Goal: Task Accomplishment & Management: Use online tool/utility

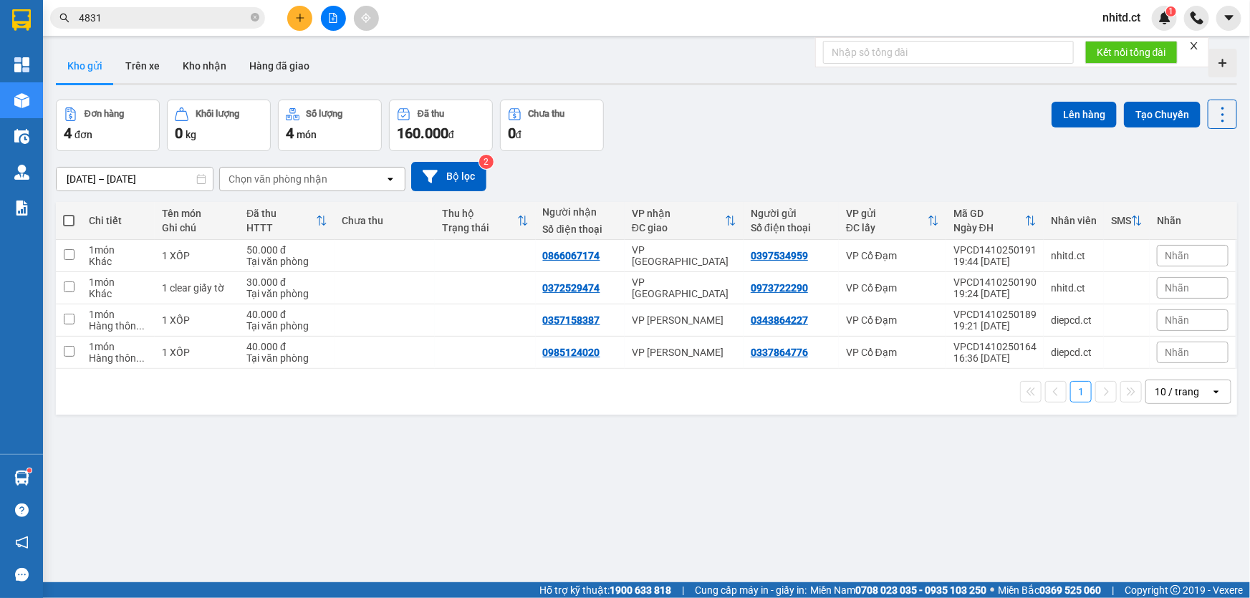
click at [440, 400] on div "1 10 / trang open" at bounding box center [646, 392] width 1169 height 24
click at [66, 254] on input "checkbox" at bounding box center [69, 254] width 11 height 11
checkbox input "true"
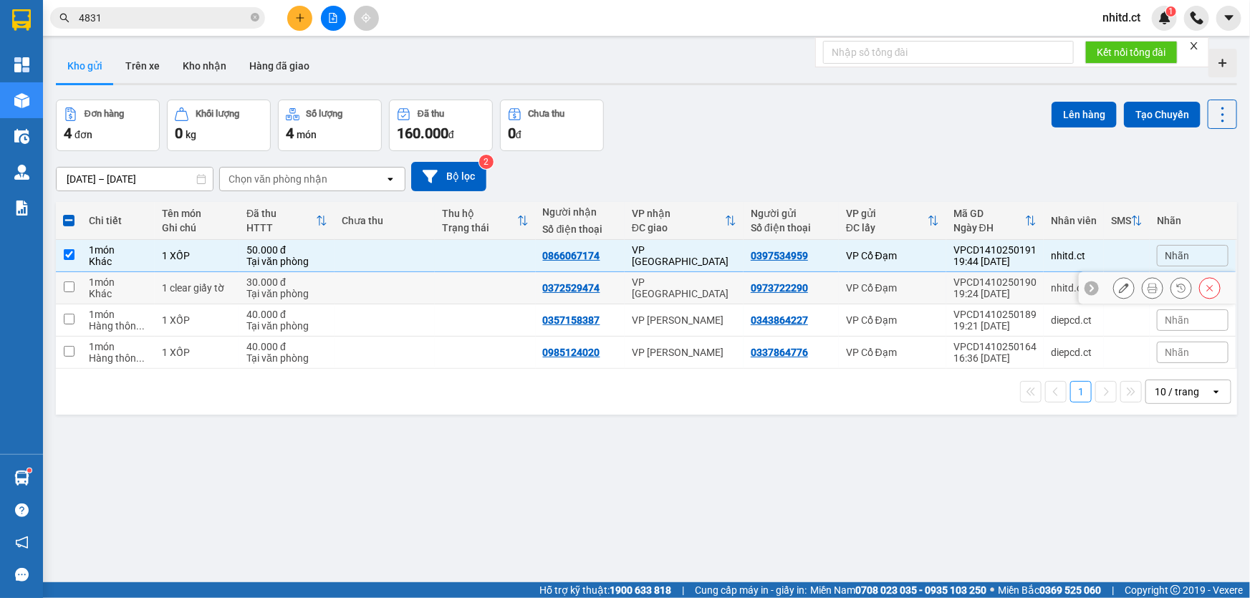
click at [64, 285] on input "checkbox" at bounding box center [69, 286] width 11 height 11
checkbox input "true"
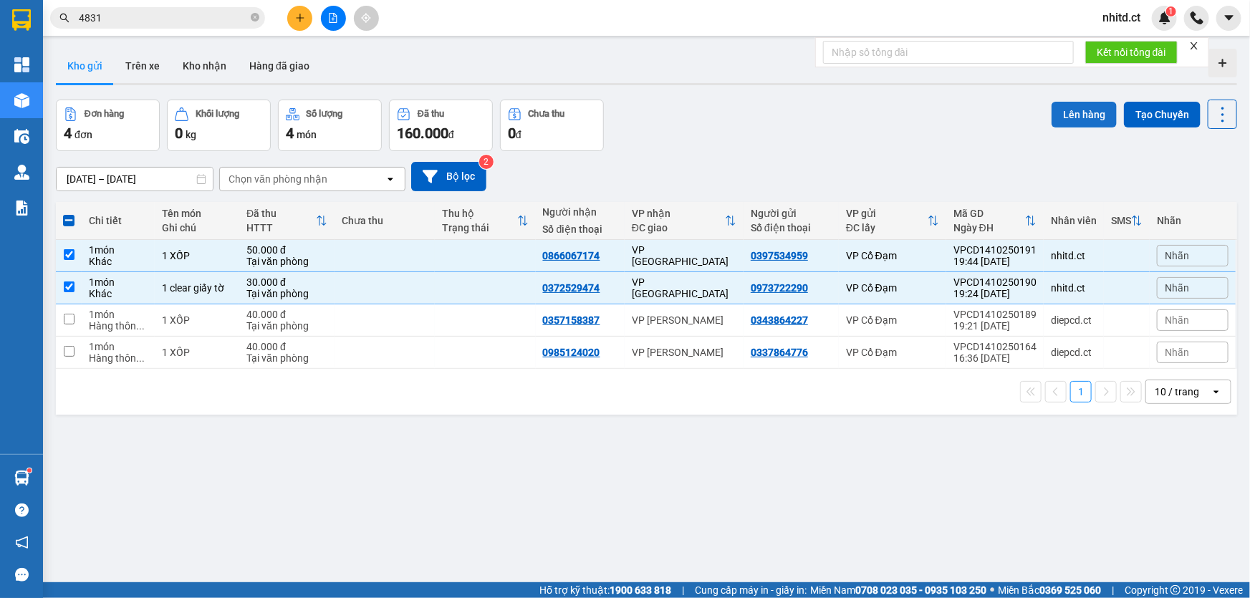
click at [1075, 112] on button "Lên hàng" at bounding box center [1083, 115] width 65 height 26
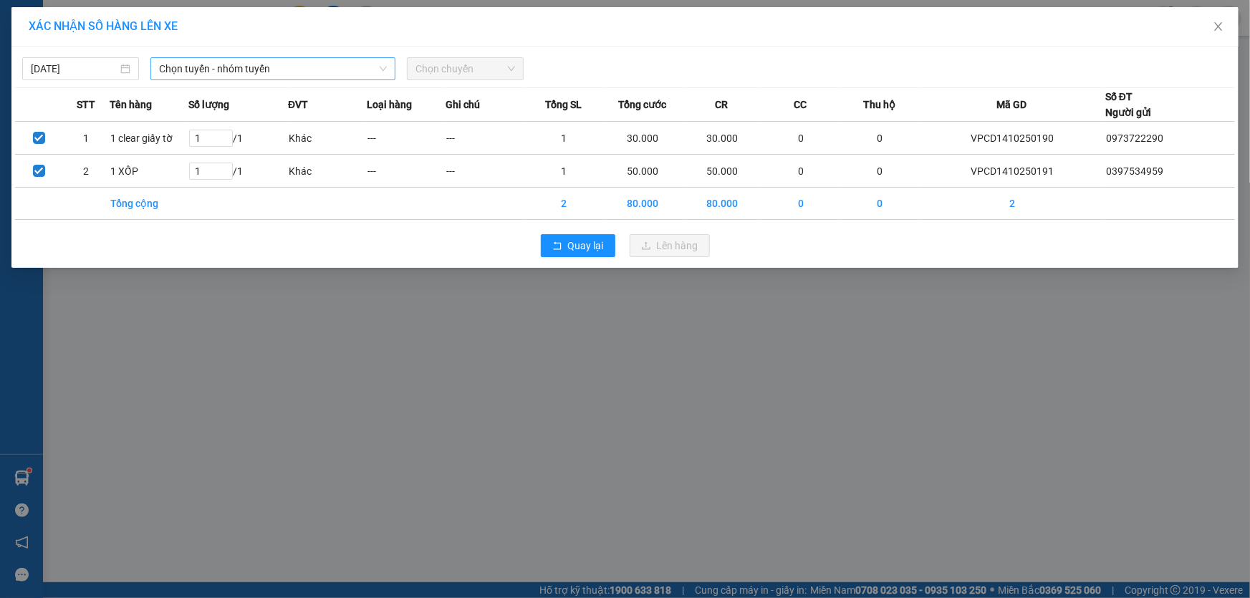
click at [196, 69] on span "Chọn tuyến - nhóm tuyến" at bounding box center [273, 68] width 228 height 21
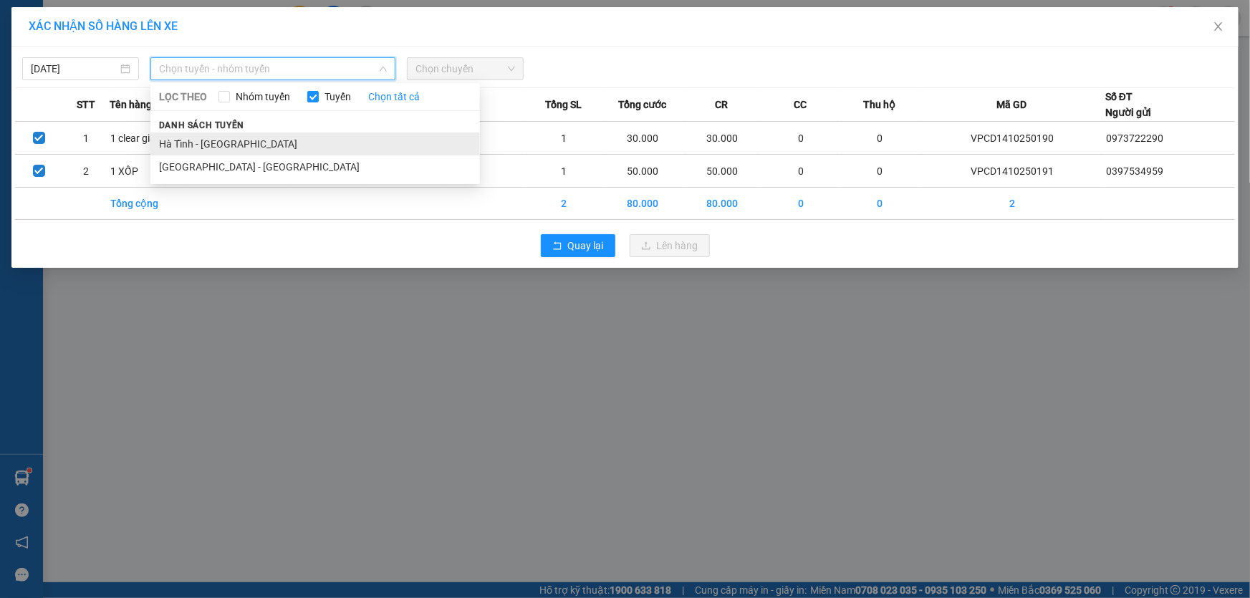
click at [191, 143] on li "Hà Tĩnh - [GEOGRAPHIC_DATA]" at bounding box center [314, 143] width 329 height 23
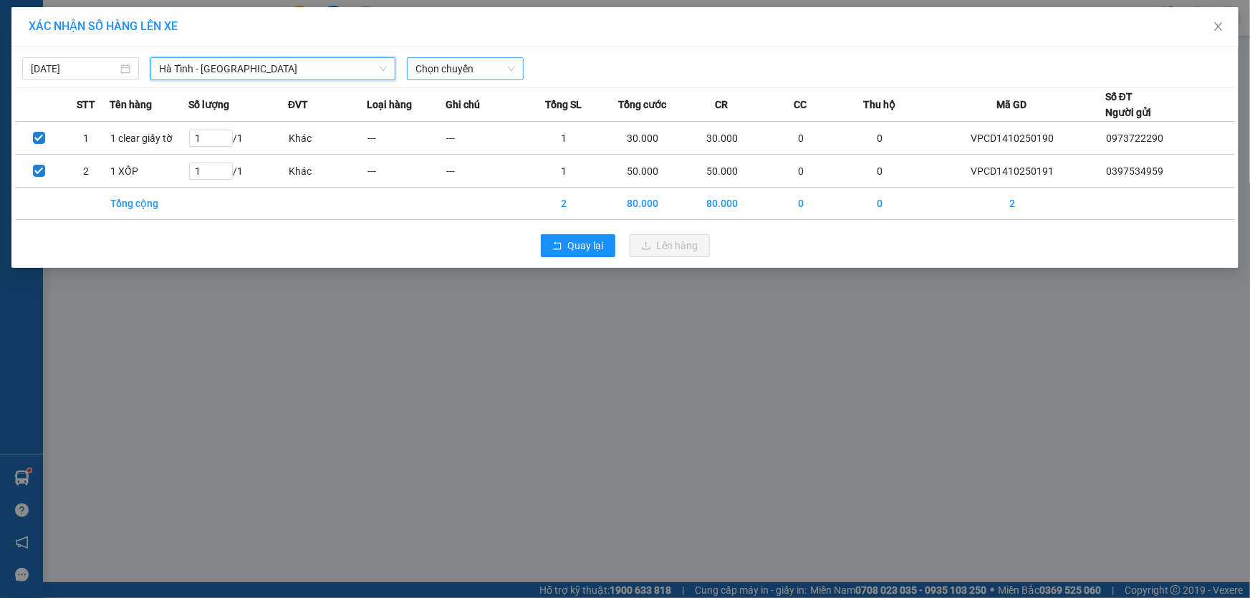
click at [440, 72] on span "Chọn chuyến" at bounding box center [465, 68] width 100 height 21
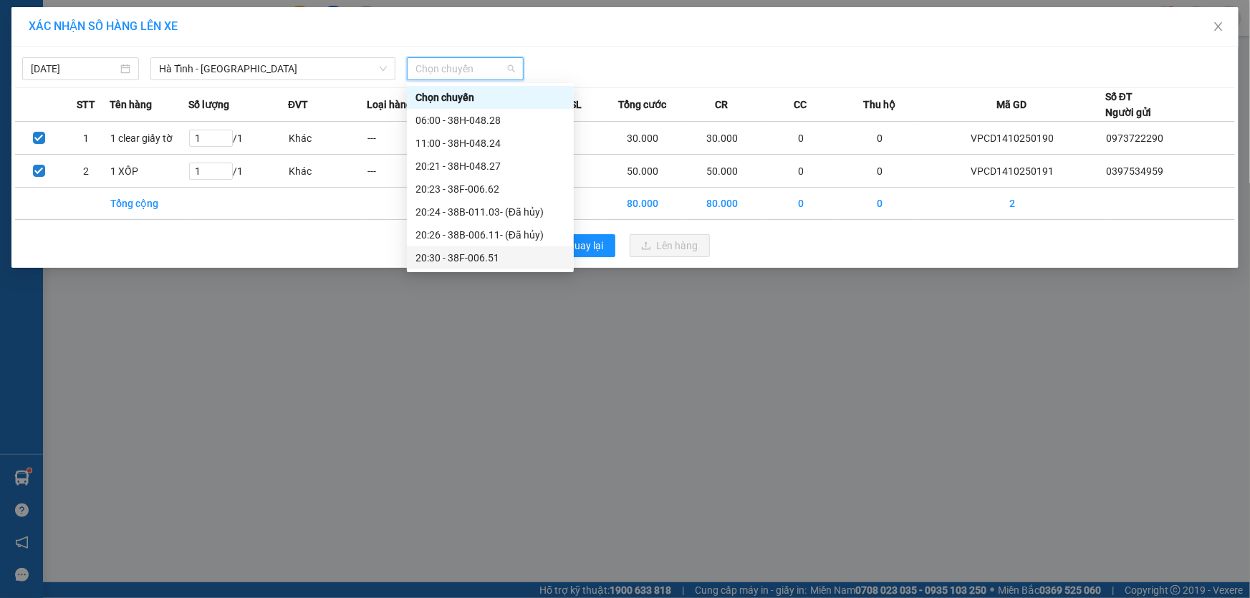
click at [465, 252] on div "20:30 - 38F-006.51" at bounding box center [490, 258] width 150 height 16
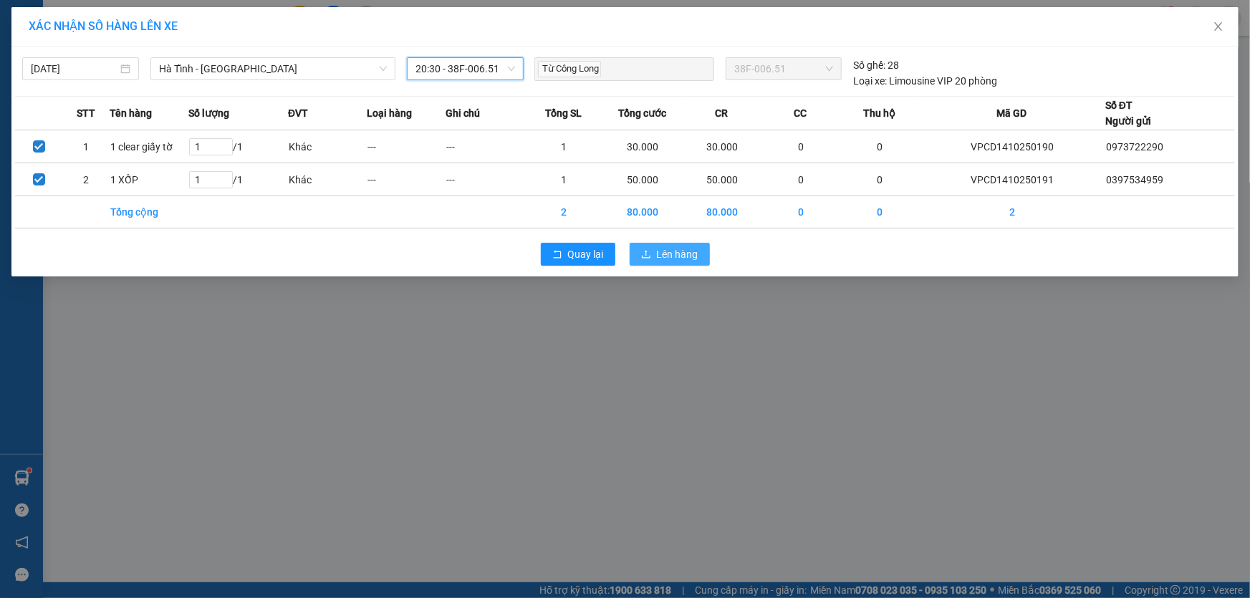
click at [686, 250] on span "Lên hàng" at bounding box center [678, 254] width 42 height 16
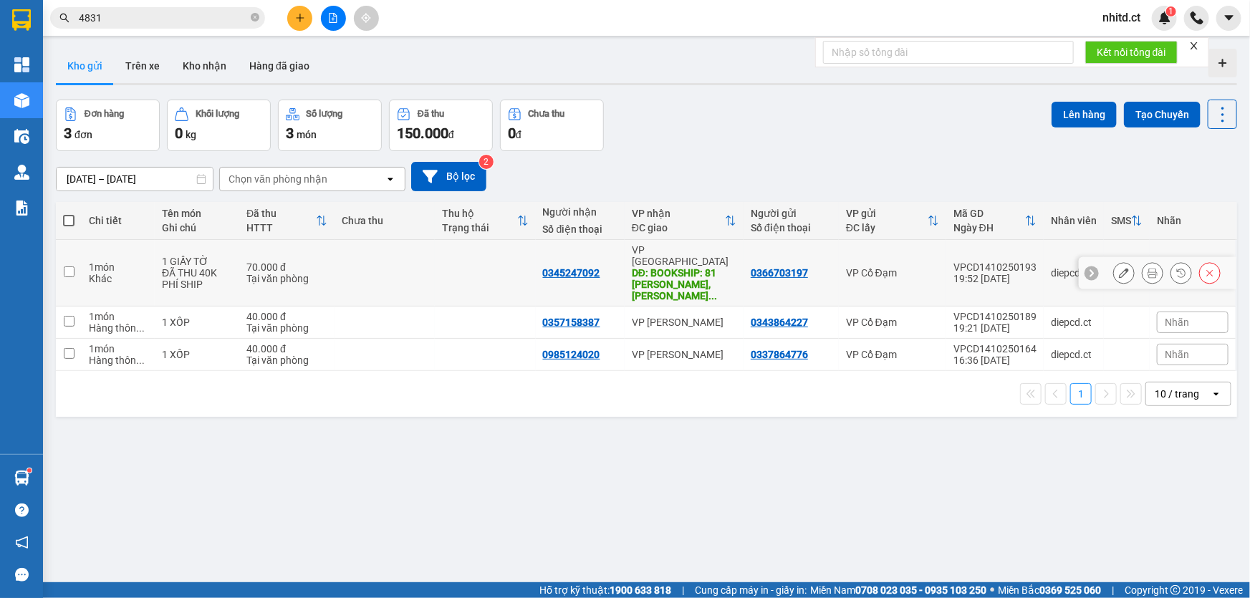
click at [66, 266] on input "checkbox" at bounding box center [69, 271] width 11 height 11
checkbox input "true"
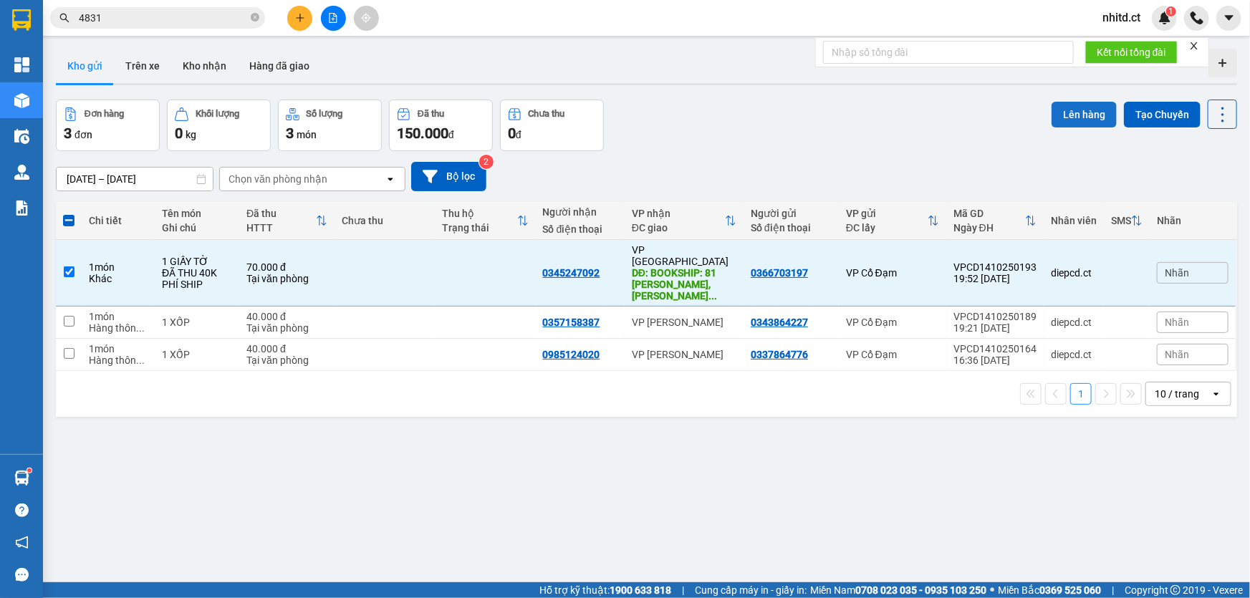
click at [1062, 117] on button "Lên hàng" at bounding box center [1083, 115] width 65 height 26
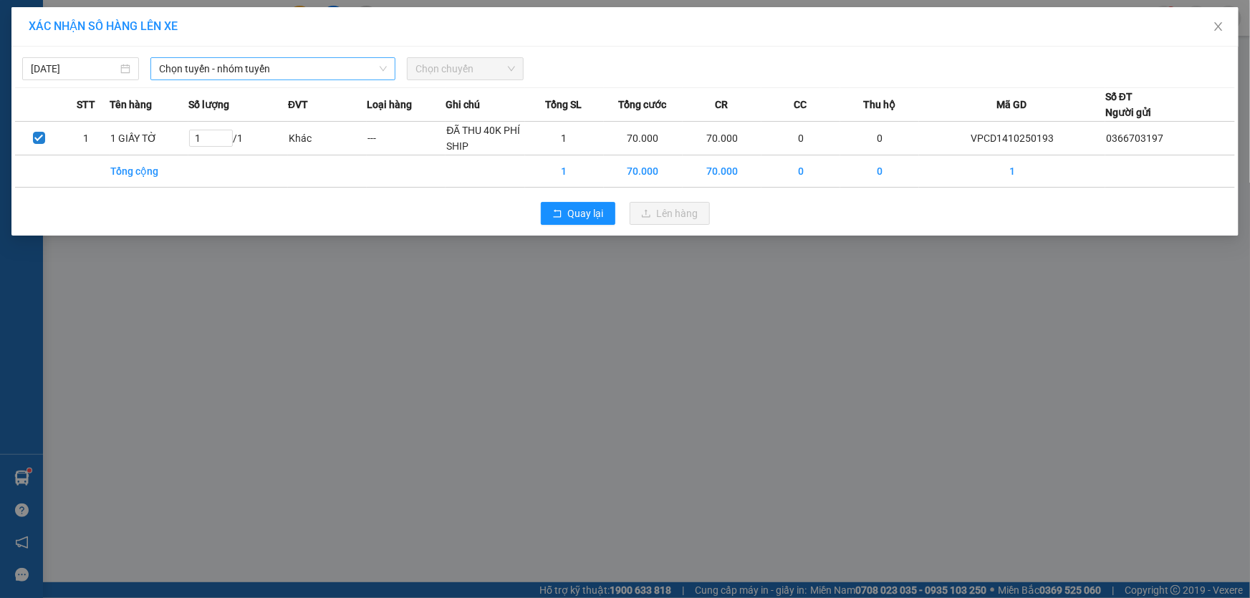
click at [274, 68] on span "Chọn tuyến - nhóm tuyến" at bounding box center [273, 68] width 228 height 21
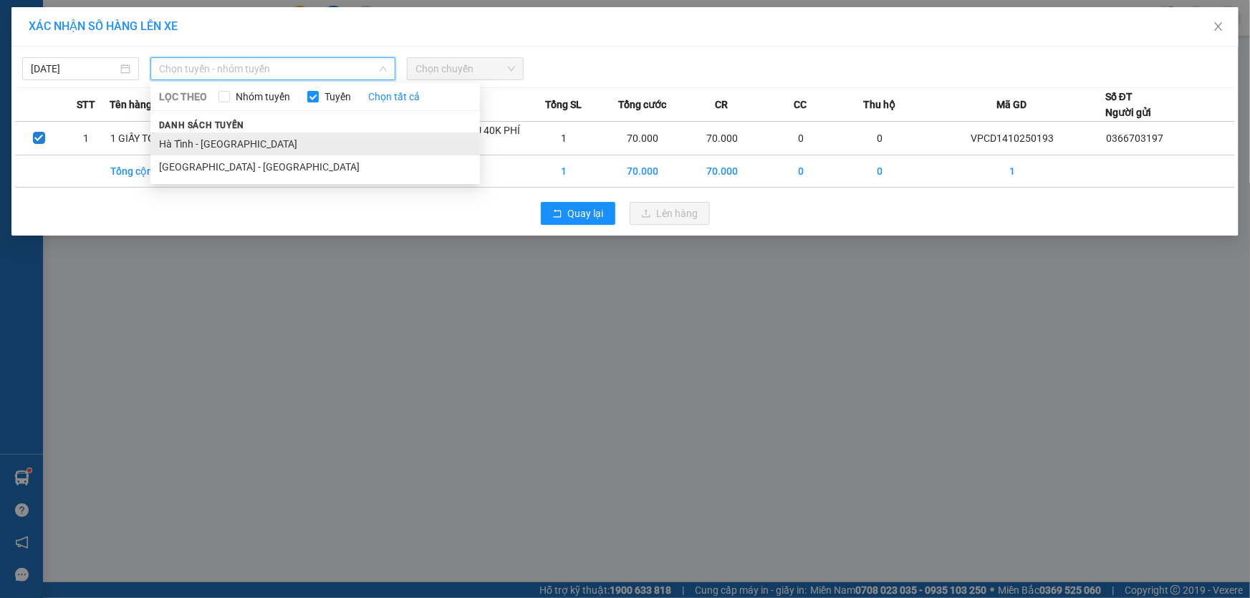
click at [193, 144] on li "Hà Tĩnh - [GEOGRAPHIC_DATA]" at bounding box center [314, 143] width 329 height 23
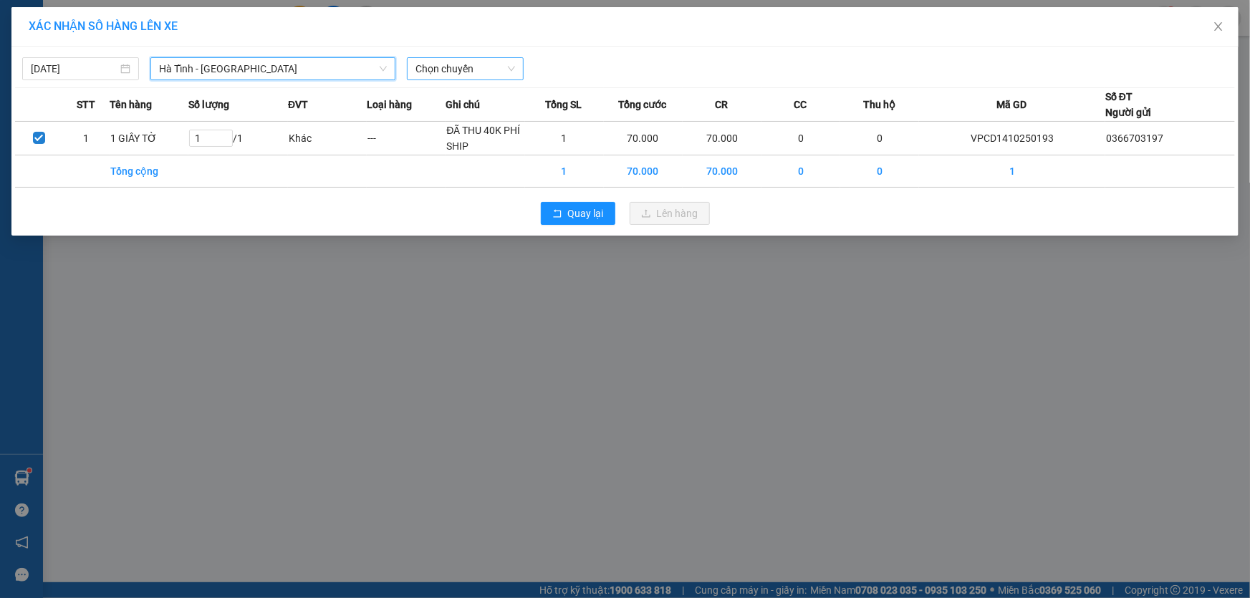
click at [426, 65] on span "Chọn chuyến" at bounding box center [465, 68] width 100 height 21
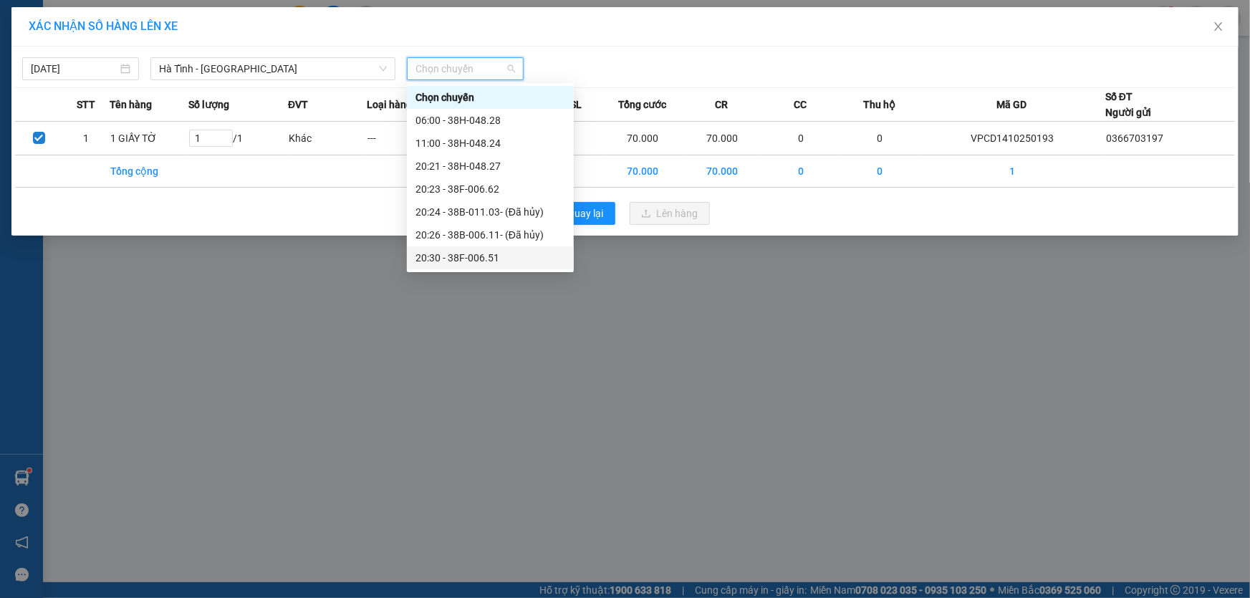
click at [459, 257] on div "20:30 - 38F-006.51" at bounding box center [490, 258] width 150 height 16
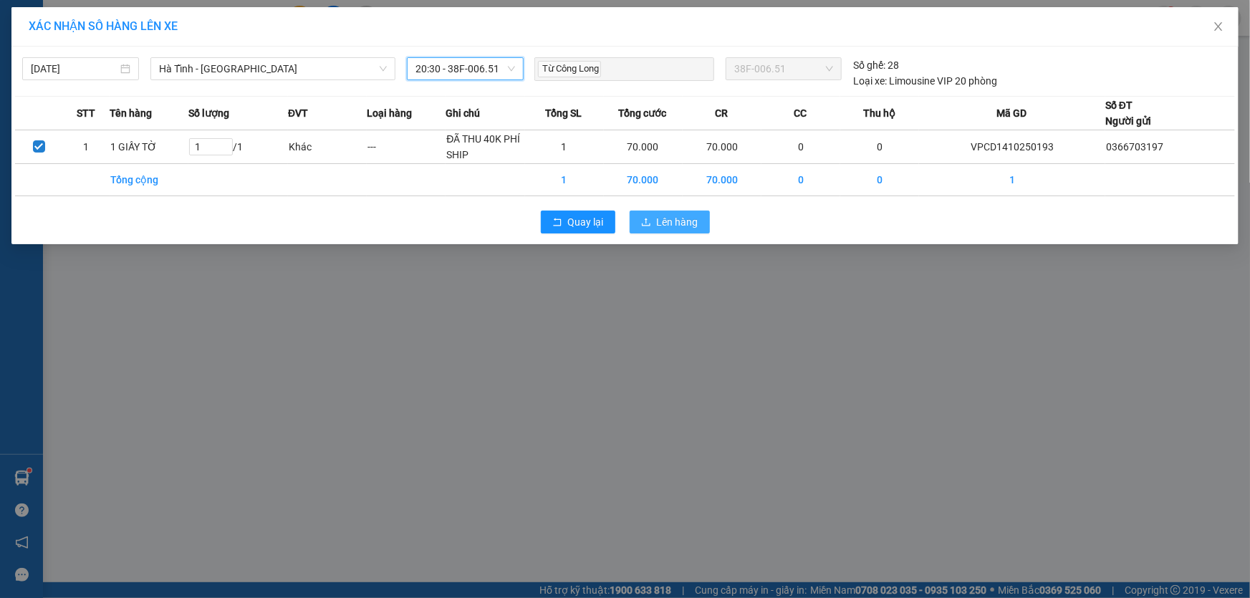
click at [665, 221] on span "Lên hàng" at bounding box center [678, 222] width 42 height 16
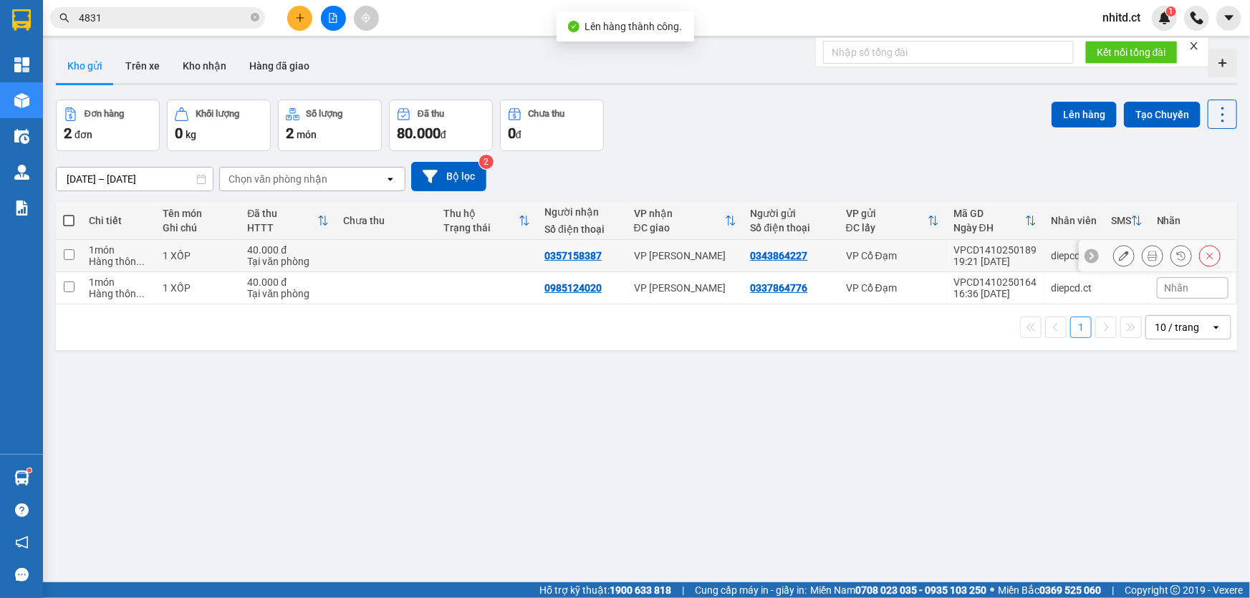
drag, startPoint x: 69, startPoint y: 254, endPoint x: 68, endPoint y: 272, distance: 18.7
click at [70, 253] on input "checkbox" at bounding box center [69, 254] width 11 height 11
checkbox input "true"
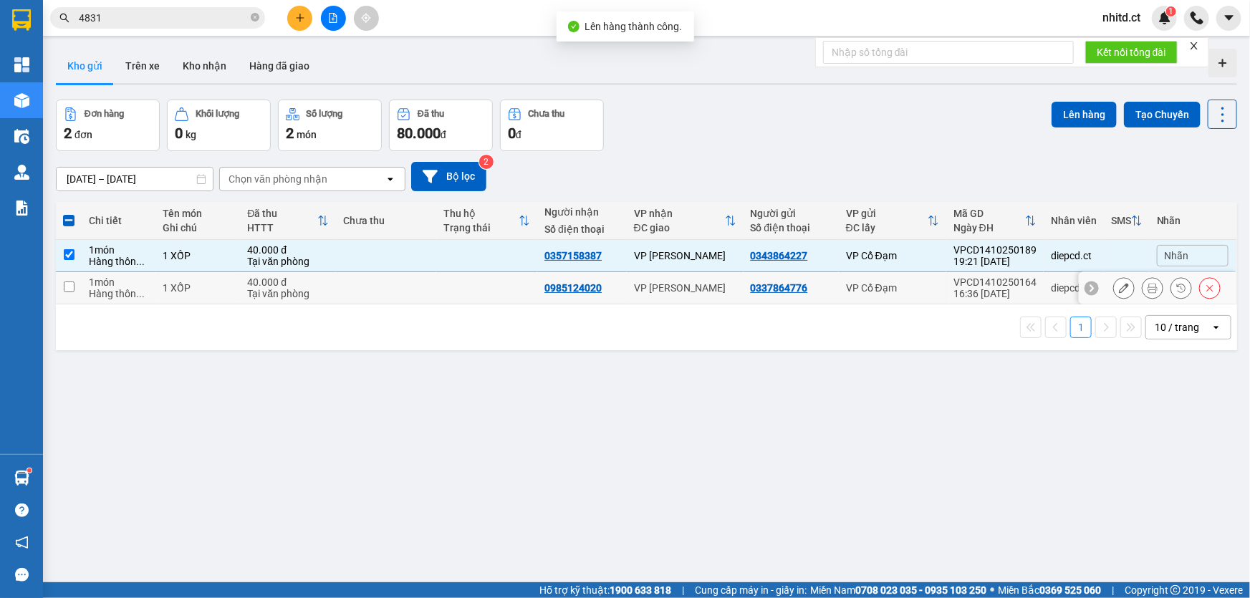
click at [67, 281] on input "checkbox" at bounding box center [69, 286] width 11 height 11
checkbox input "true"
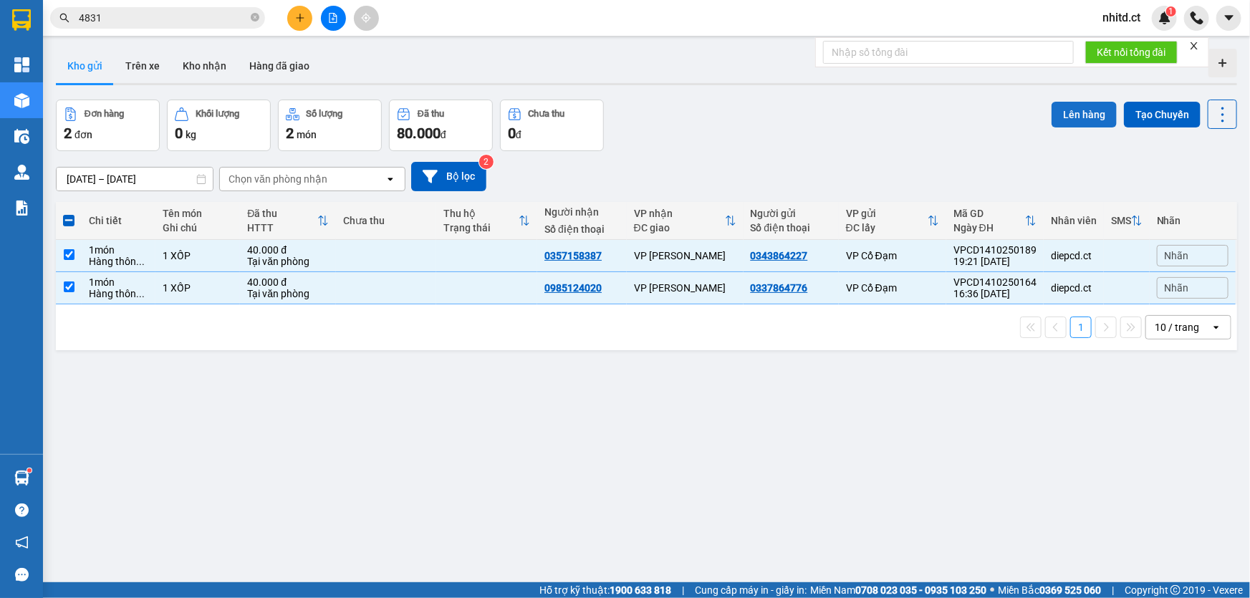
click at [1066, 114] on button "Lên hàng" at bounding box center [1083, 115] width 65 height 26
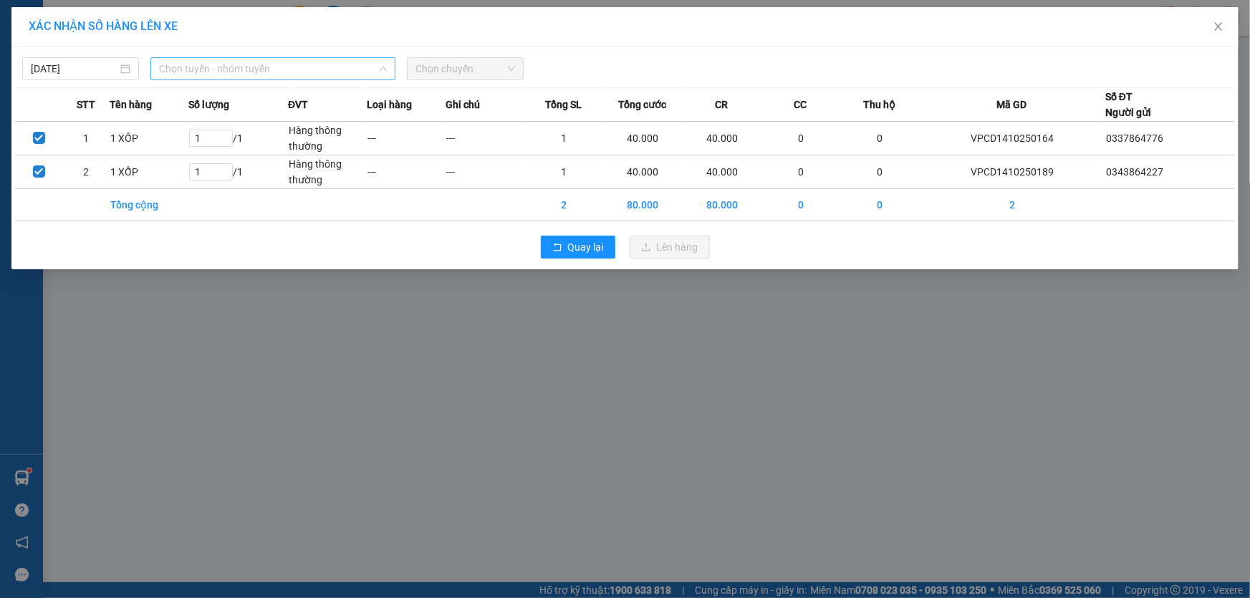
click at [192, 72] on span "Chọn tuyến - nhóm tuyến" at bounding box center [273, 68] width 228 height 21
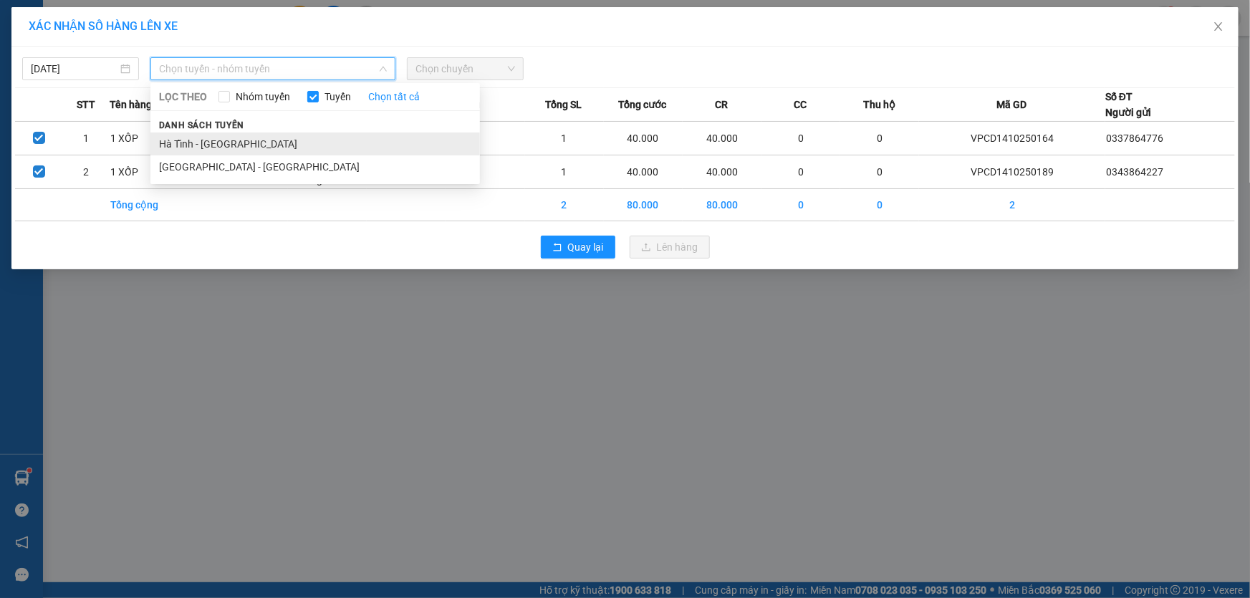
click at [189, 145] on li "Hà Tĩnh - [GEOGRAPHIC_DATA]" at bounding box center [314, 143] width 329 height 23
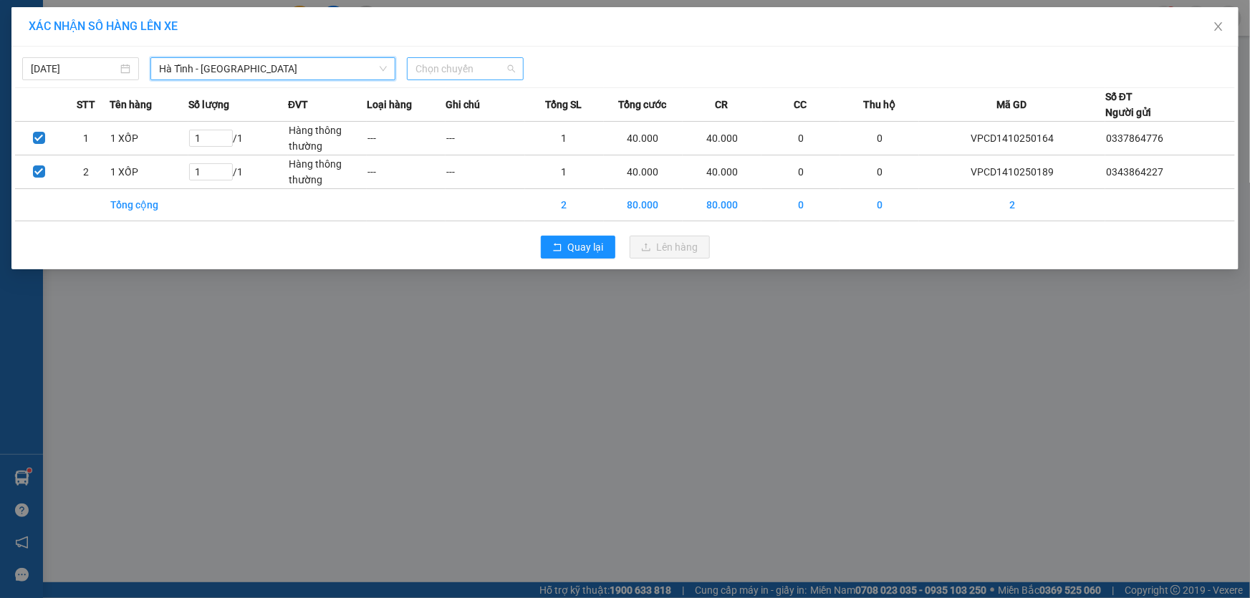
click at [450, 69] on span "Chọn chuyến" at bounding box center [465, 68] width 100 height 21
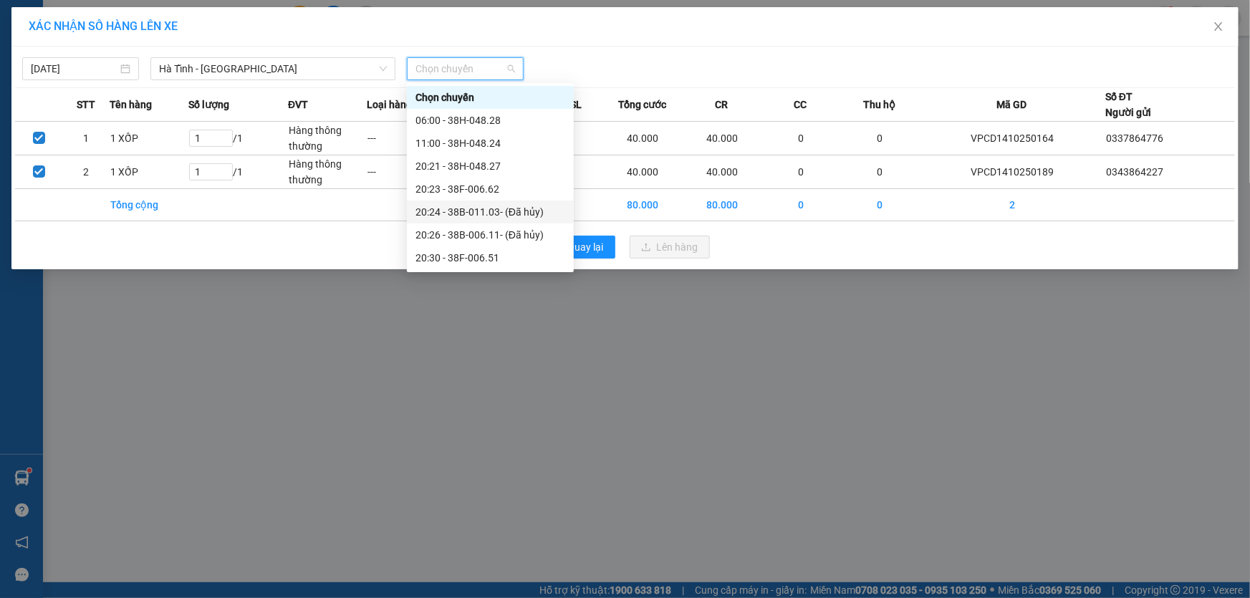
scroll to position [64, 0]
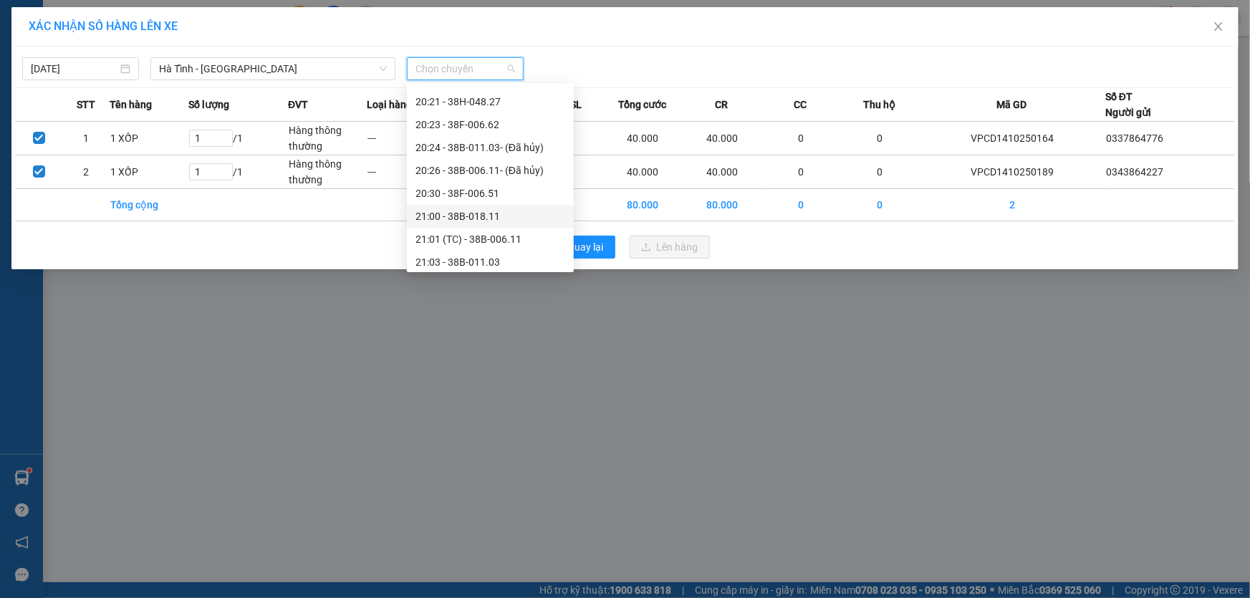
click at [450, 216] on div "21:00 - 38B-018.11" at bounding box center [490, 216] width 150 height 16
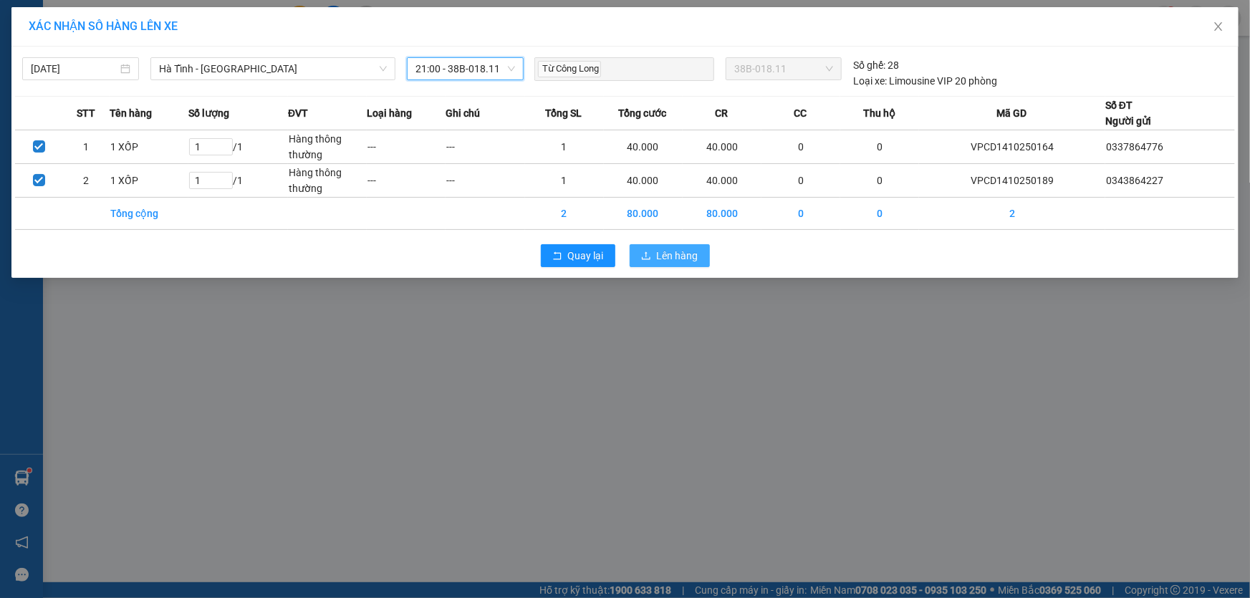
click at [657, 251] on span "Lên hàng" at bounding box center [678, 256] width 42 height 16
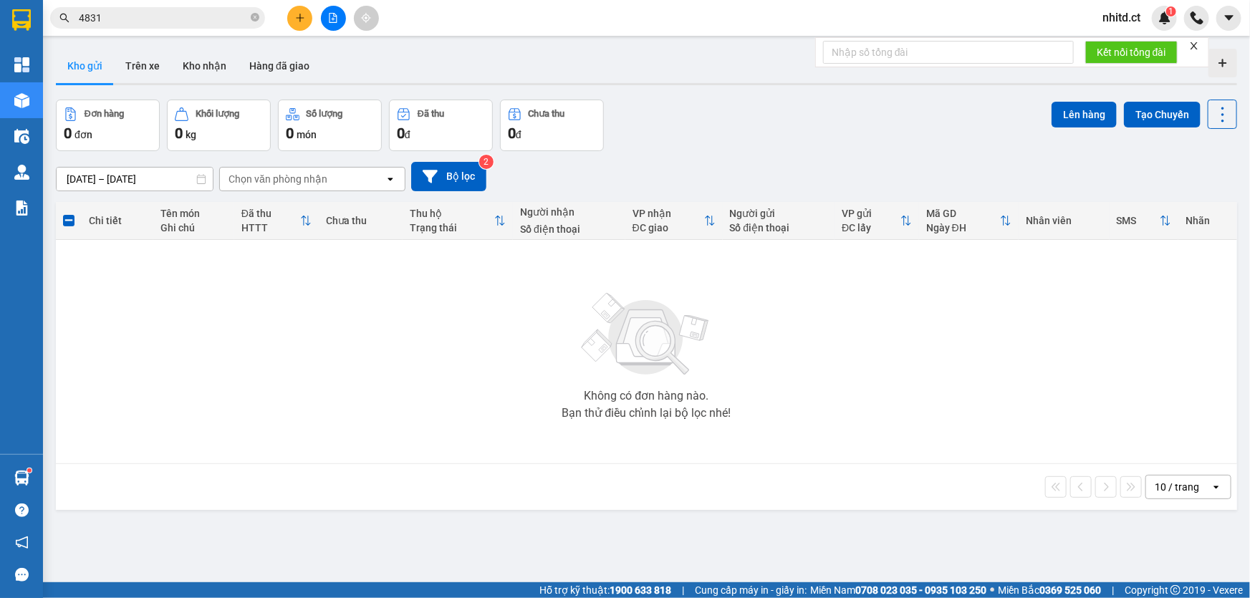
click at [163, 11] on input "4831" at bounding box center [163, 18] width 169 height 16
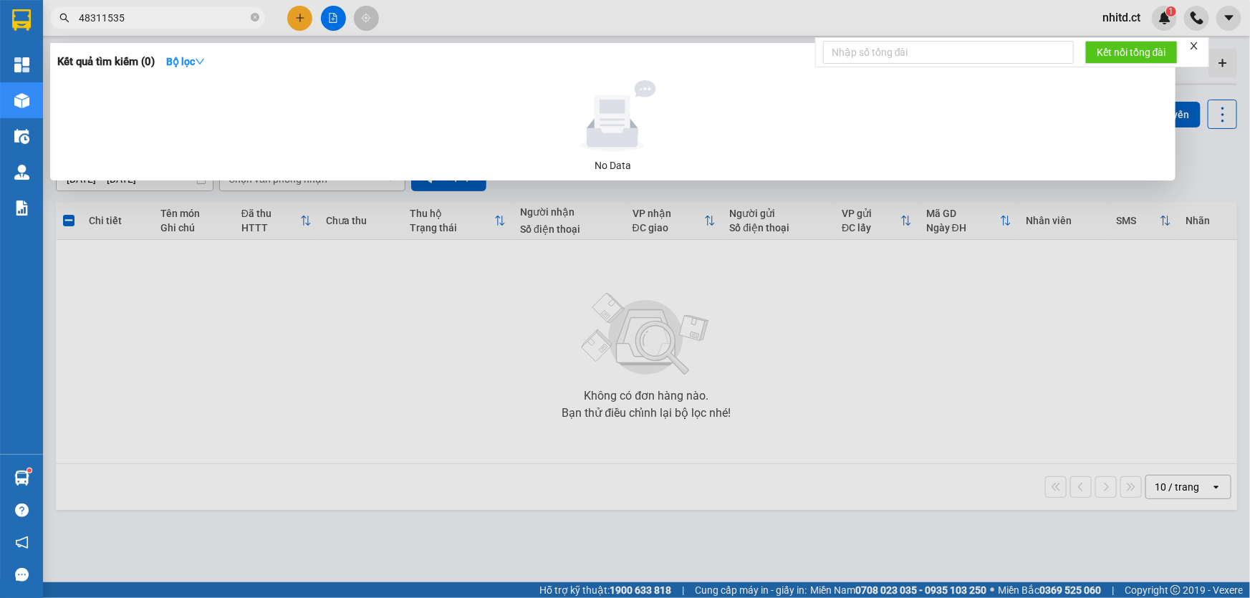
drag, startPoint x: 100, startPoint y: 16, endPoint x: 44, endPoint y: 28, distance: 56.5
click at [44, 28] on div "48311535" at bounding box center [139, 17] width 279 height 21
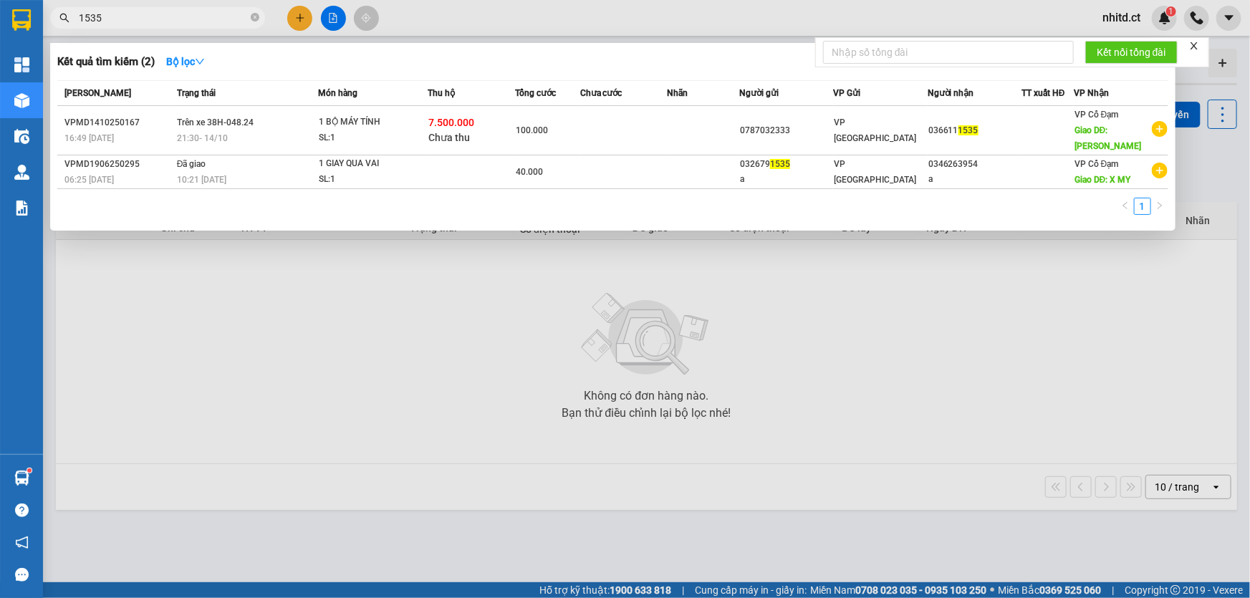
click at [160, 19] on input "1535" at bounding box center [163, 18] width 169 height 16
type input "1535"
click at [1132, 22] on div at bounding box center [625, 299] width 1250 height 598
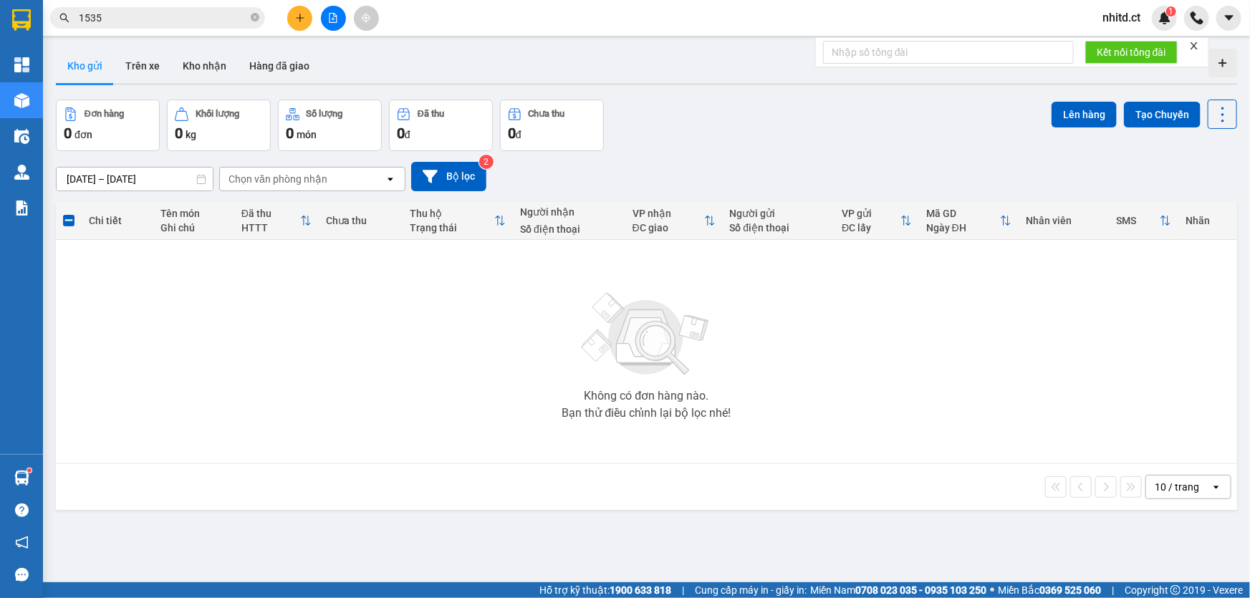
click at [1126, 22] on span "nhitd.ct" at bounding box center [1121, 18] width 61 height 18
click at [1111, 36] on li "Đăng xuất" at bounding box center [1135, 44] width 92 height 23
